Goal: Information Seeking & Learning: Learn about a topic

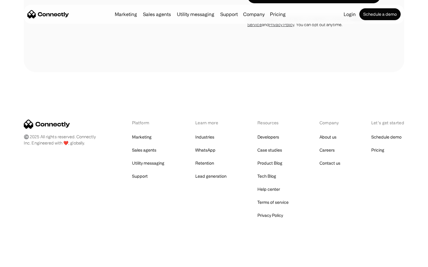
scroll to position [547, 0]
